Goal: Obtain resource: Download file/media

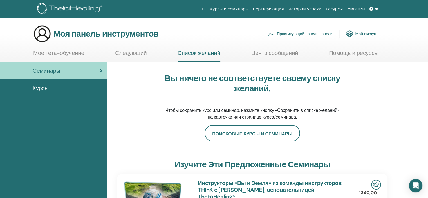
click at [363, 36] on font "Мой аккаунт" at bounding box center [366, 33] width 23 height 5
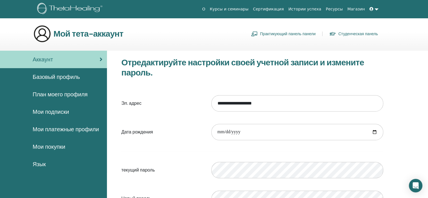
click at [374, 10] on span at bounding box center [371, 9] width 5 height 4
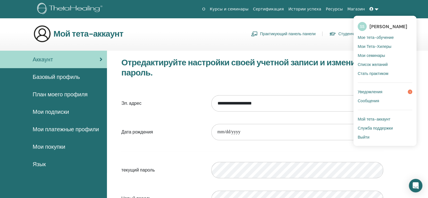
click at [370, 91] on font "Уведомления" at bounding box center [369, 91] width 25 height 5
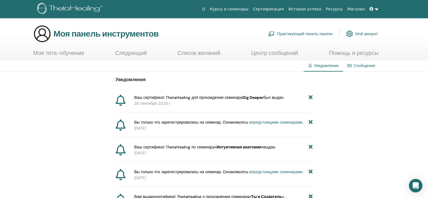
click at [373, 8] on icon at bounding box center [371, 9] width 4 height 4
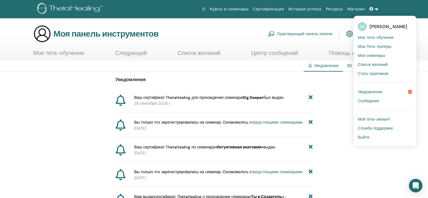
click at [377, 54] on font "Мои семинары" at bounding box center [370, 55] width 27 height 5
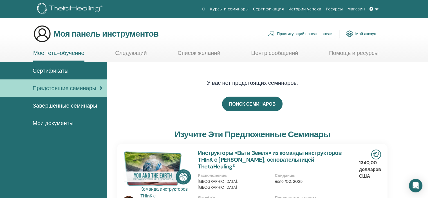
click at [59, 124] on font "Мои документы" at bounding box center [53, 122] width 41 height 7
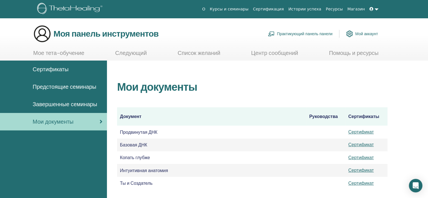
click at [57, 71] on font "Сертификаты" at bounding box center [51, 69] width 36 height 7
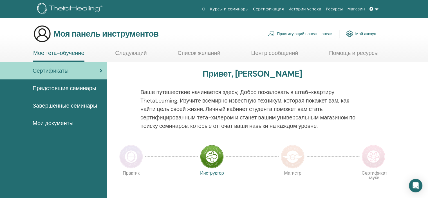
click at [47, 122] on font "Мои документы" at bounding box center [53, 122] width 41 height 7
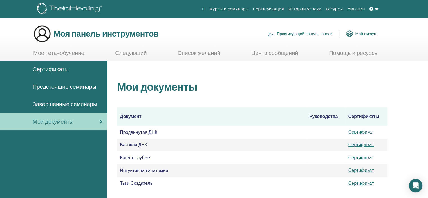
click at [354, 159] on font "Сертификат" at bounding box center [361, 157] width 26 height 6
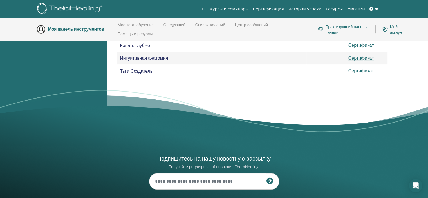
scroll to position [135, 0]
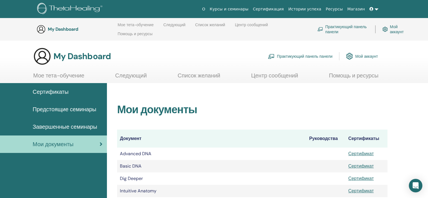
scroll to position [135, 0]
